Goal: Find specific page/section

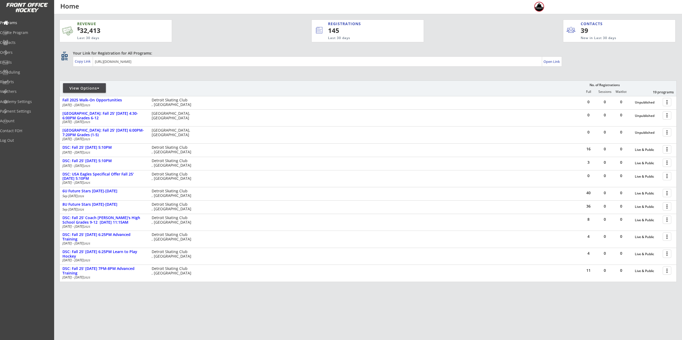
click at [88, 88] on div "View Options" at bounding box center [84, 88] width 43 height 5
select select ""Upcoming Programs""
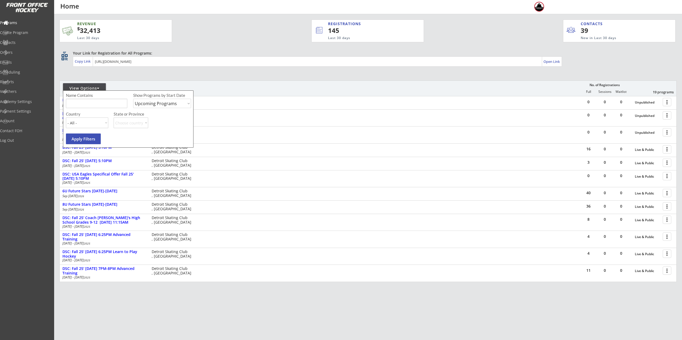
drag, startPoint x: 95, startPoint y: 102, endPoint x: 96, endPoint y: 90, distance: 11.9
click at [95, 101] on input "input" at bounding box center [96, 103] width 61 height 9
click at [21, 44] on div "Contacts" at bounding box center [25, 43] width 48 height 4
select select ""Players""
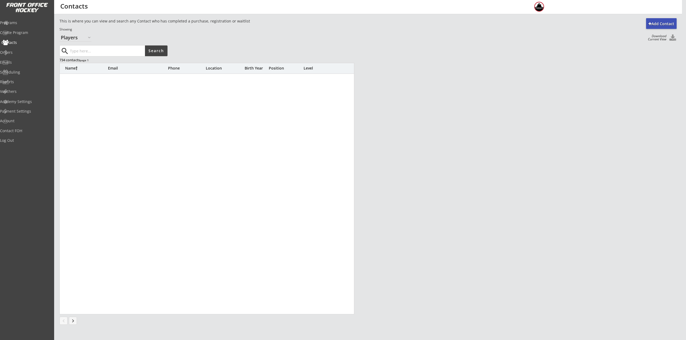
click at [82, 54] on input "input" at bounding box center [107, 51] width 76 height 11
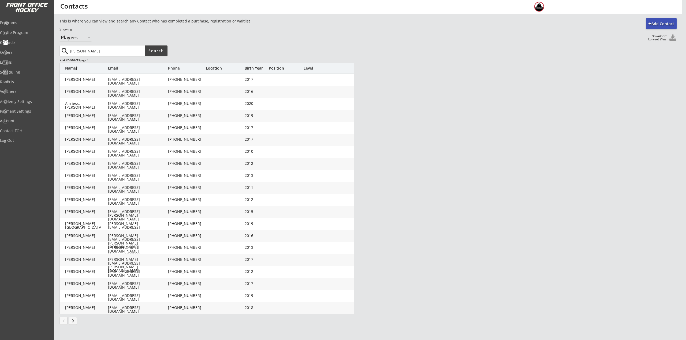
type input "combs"
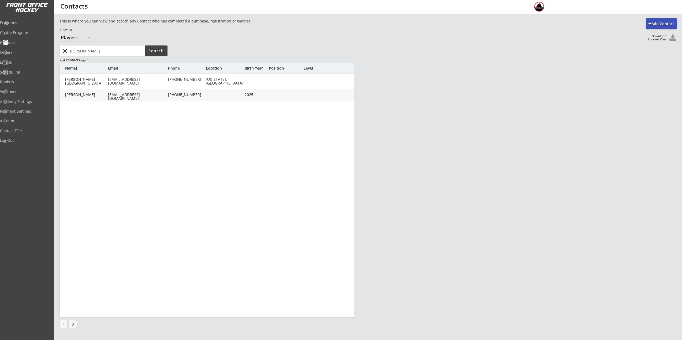
click at [92, 95] on div "Combs, David" at bounding box center [86, 95] width 43 height 4
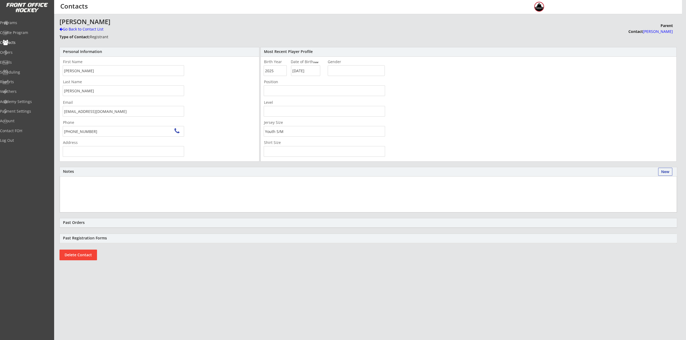
type input "9617 Hadley Rd, Village of Clarkston, MI 48348, USA"
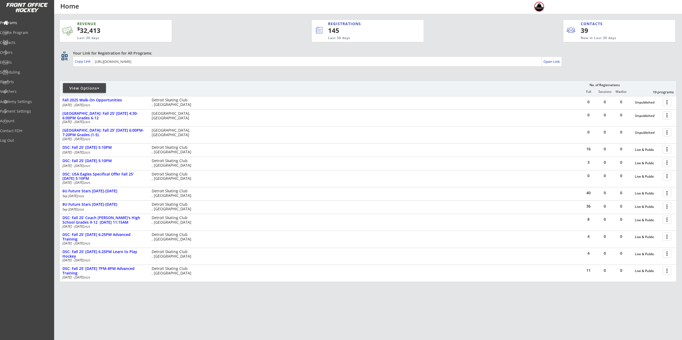
click at [73, 91] on div "View Options" at bounding box center [84, 88] width 43 height 5
select select ""Upcoming Programs""
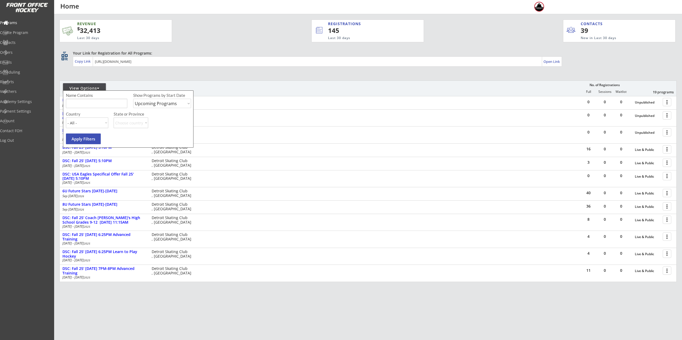
click at [91, 102] on input "input" at bounding box center [96, 103] width 61 height 9
type input "[DATE]"
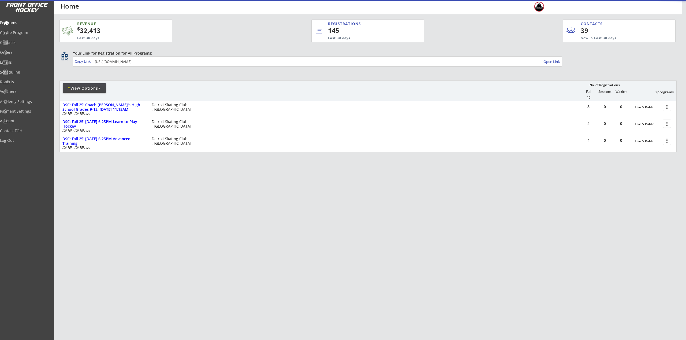
click at [215, 190] on div "REVENUE $ 32,413 Last 30 days REGISTRATIONS 145 Last 30 days CONTACTS 39 New in…" at bounding box center [367, 111] width 617 height 194
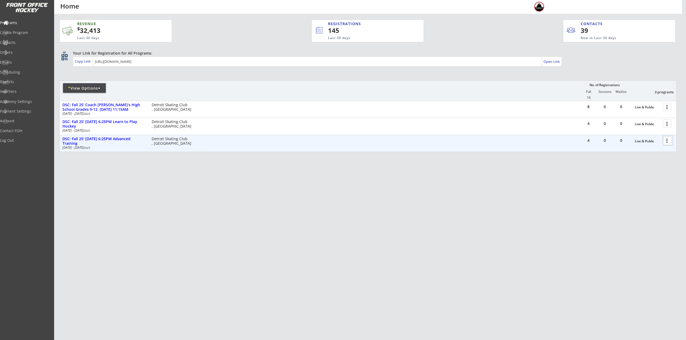
click at [668, 142] on div at bounding box center [667, 140] width 9 height 9
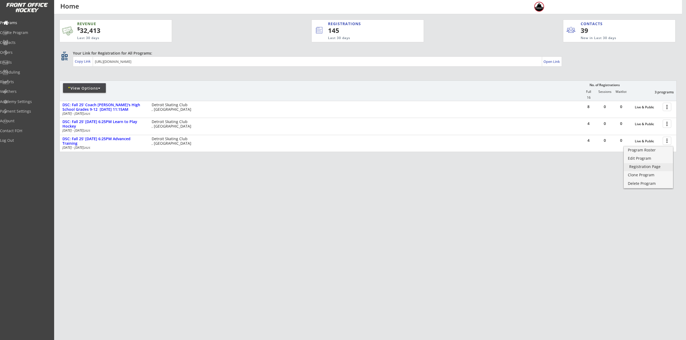
click at [660, 169] on link "Registration Page" at bounding box center [648, 167] width 49 height 8
click at [656, 151] on div "Program Roster" at bounding box center [648, 150] width 38 height 4
